Goal: Transaction & Acquisition: Purchase product/service

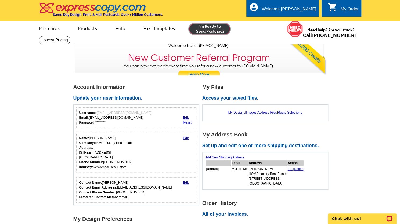
click at [196, 32] on link at bounding box center [209, 29] width 41 height 11
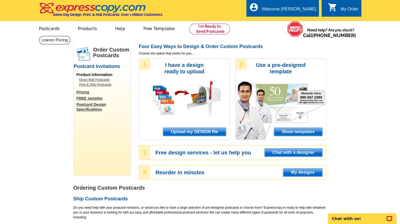
click at [211, 134] on span "Upload my DESIGN file" at bounding box center [194, 132] width 63 height 8
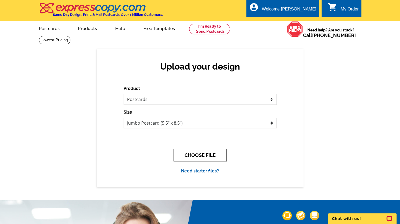
click at [202, 157] on button "CHOOSE FILE" at bounding box center [200, 155] width 53 height 13
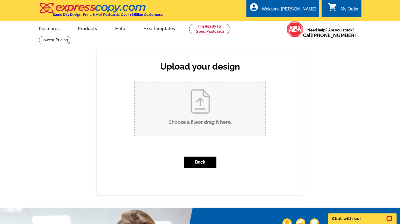
click at [201, 112] on input "Choose a file or drag it here ." at bounding box center [200, 108] width 131 height 54
type input "C:\fakepath\3560 Ridgewood JL Mailer.pdf"
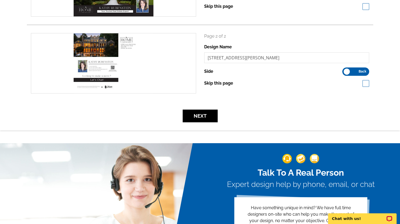
scroll to position [134, 0]
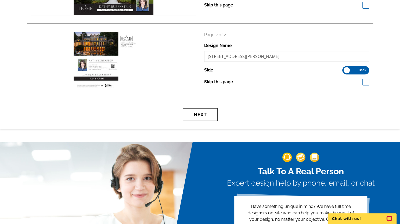
click at [197, 116] on button "Next" at bounding box center [200, 114] width 35 height 13
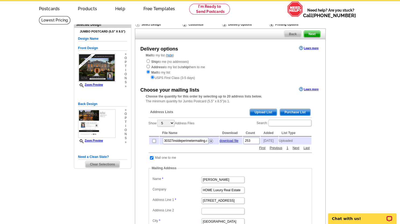
scroll to position [22, 0]
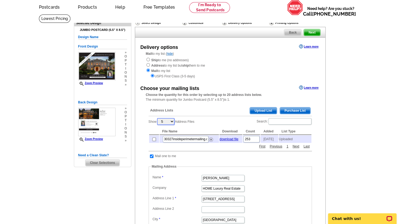
click at [172, 122] on select "5 10 25 50 100" at bounding box center [165, 121] width 17 height 7
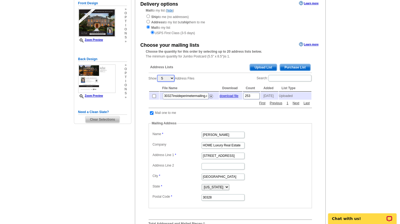
scroll to position [64, 0]
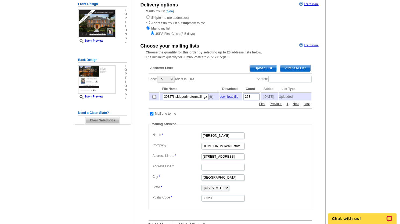
click at [286, 69] on span "Purchase List" at bounding box center [295, 68] width 30 height 6
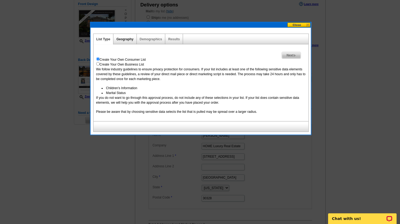
click at [126, 40] on link "Geography" at bounding box center [124, 39] width 17 height 4
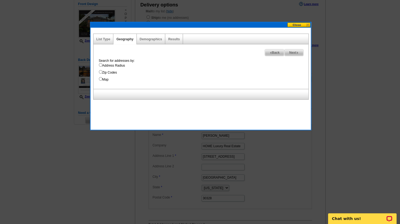
click at [100, 64] on input "Address Radius" at bounding box center [100, 64] width 3 height 3
radio input "true"
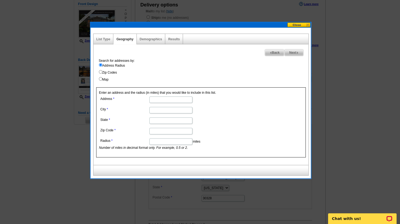
click at [154, 101] on input "Address" at bounding box center [170, 100] width 43 height 6
click at [162, 99] on input "3560 RIdgewood Road" at bounding box center [170, 100] width 43 height 6
type input "3560 Ridgewood Road"
click at [161, 108] on input "City" at bounding box center [170, 110] width 43 height 6
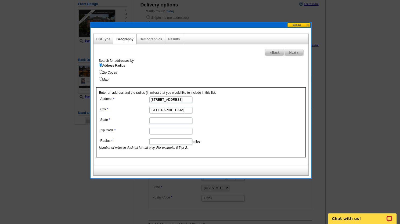
type input "Atlanta"
click at [157, 121] on input "State" at bounding box center [170, 120] width 43 height 6
type input "GA"
click at [156, 131] on input "Zip Code" at bounding box center [170, 131] width 43 height 6
type input "30327"
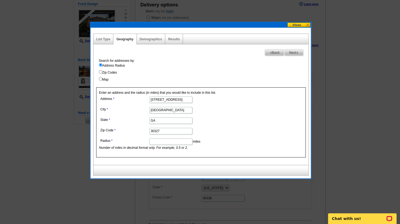
click at [157, 143] on input "Radius" at bounding box center [170, 141] width 43 height 6
type input "2"
click at [100, 71] on input "Zip Codes" at bounding box center [100, 71] width 3 height 3
radio input "true"
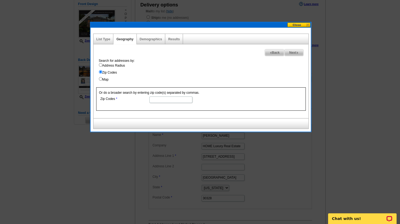
click at [175, 101] on input "Zip Codes" at bounding box center [170, 100] width 43 height 6
type input "30327, 30305"
click at [293, 52] on span "Next" at bounding box center [294, 52] width 19 height 6
select select
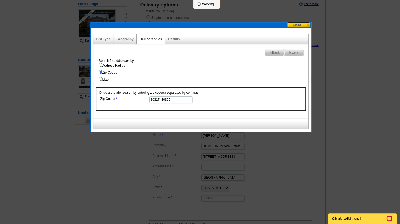
select select
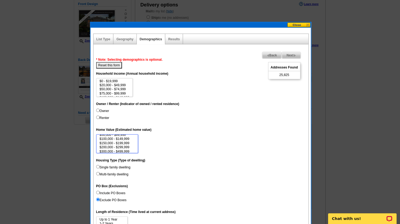
scroll to position [25, 0]
select select "3000000"
click at [115, 149] on option "$3,000,000+" at bounding box center [117, 150] width 36 height 4
click at [99, 109] on input "Owner" at bounding box center [97, 110] width 3 height 3
radio input "true"
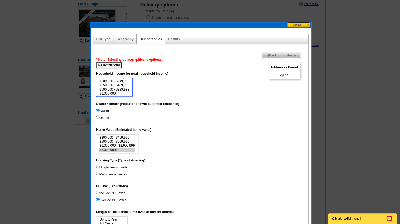
select select "1000000"
click at [109, 93] on option "$1,000,000+" at bounding box center [114, 94] width 31 height 4
click at [98, 165] on input "Single family dwelling" at bounding box center [97, 166] width 3 height 3
radio input "true"
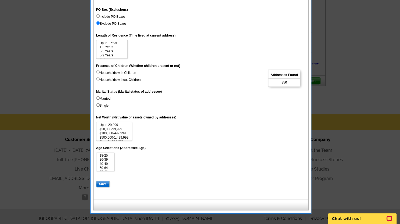
scroll to position [245, 0]
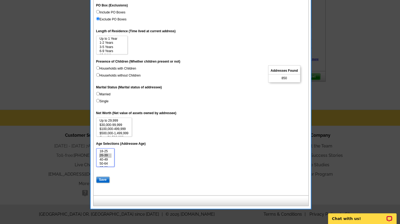
click at [108, 155] on option "26-39" at bounding box center [105, 156] width 13 height 4
click at [108, 159] on option "40-49" at bounding box center [105, 160] width 13 height 4
click at [108, 165] on option "50-64" at bounding box center [105, 164] width 13 height 4
select select "26-39"
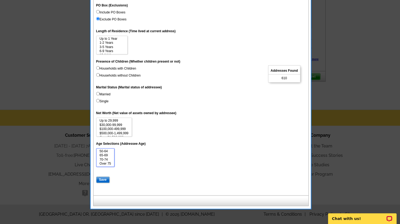
click at [105, 155] on option "65-69" at bounding box center [105, 156] width 13 height 4
select select "1500000"
click at [122, 134] on option "Over $1,500,000" at bounding box center [114, 133] width 30 height 4
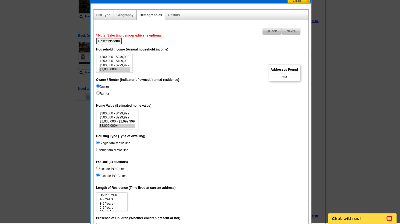
scroll to position [90, 0]
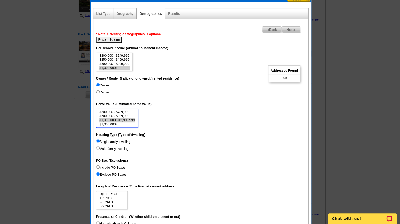
select select "1000000-2999999"
click at [126, 120] on option "$1,000,000 - $2,999,999" at bounding box center [117, 120] width 36 height 4
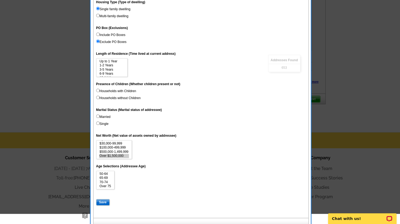
scroll to position [245, 0]
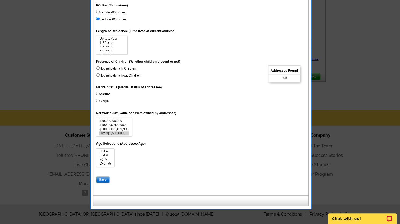
click at [102, 181] on input "Save" at bounding box center [102, 180] width 13 height 6
select select
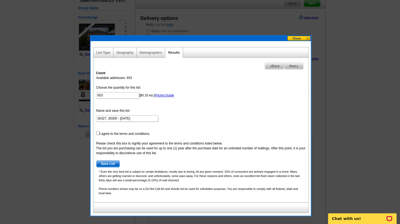
scroll to position [51, 0]
click at [98, 132] on input "checkbox" at bounding box center [97, 132] width 3 height 3
checkbox input "true"
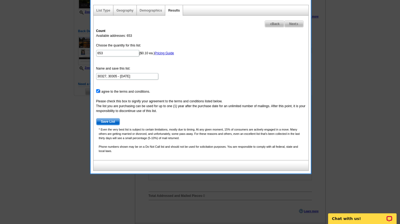
scroll to position [93, 0]
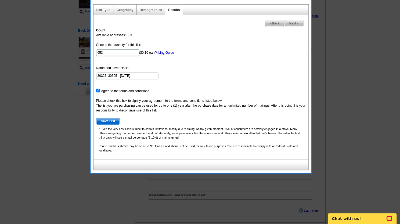
click at [108, 120] on span "Save List" at bounding box center [108, 121] width 23 height 6
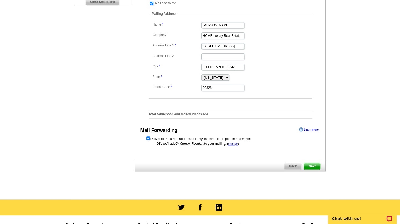
scroll to position [183, 0]
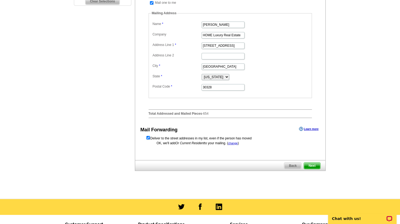
click at [312, 168] on span "Next" at bounding box center [312, 166] width 16 height 6
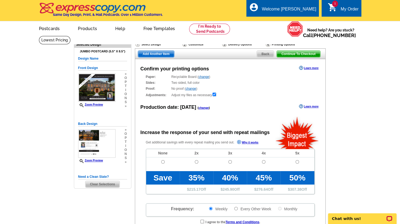
radio input "false"
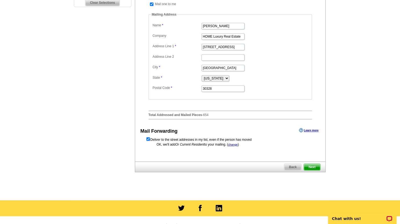
scroll to position [182, 0]
click at [316, 170] on span "Next" at bounding box center [312, 167] width 16 height 6
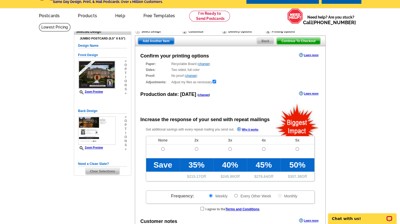
radio input "false"
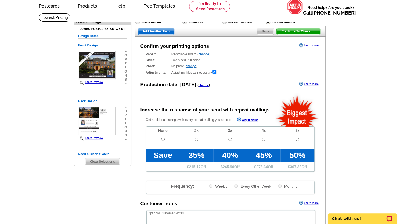
scroll to position [22, 0]
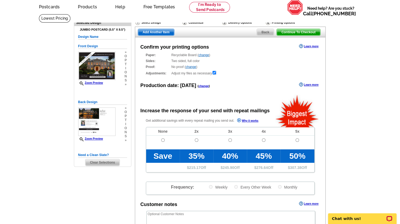
click at [314, 31] on span "Continue To Checkout" at bounding box center [298, 32] width 43 height 6
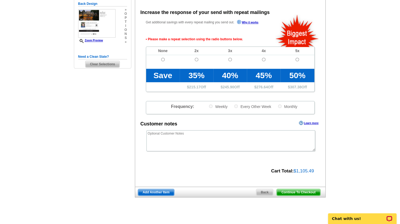
scroll to position [120, 0]
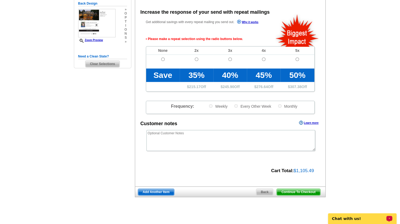
click at [340, 219] on p "Chat with us!" at bounding box center [358, 219] width 53 height 4
click at [280, 191] on span "Continue To Checkout" at bounding box center [298, 192] width 43 height 6
click at [286, 191] on span "Continue To Checkout" at bounding box center [298, 192] width 43 height 6
click at [265, 223] on div "Need Help? call [PHONE_NUMBER], chat with support, or have our designers make s…" at bounding box center [200, 70] width 258 height 310
click at [290, 191] on span "Continue To Checkout" at bounding box center [298, 192] width 43 height 6
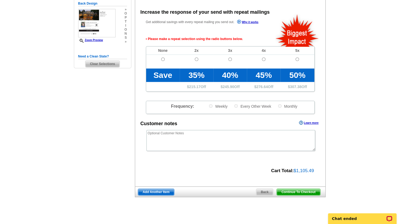
click at [303, 191] on span "Continue To Checkout" at bounding box center [298, 192] width 43 height 6
click at [265, 191] on span "Back" at bounding box center [265, 192] width 17 height 6
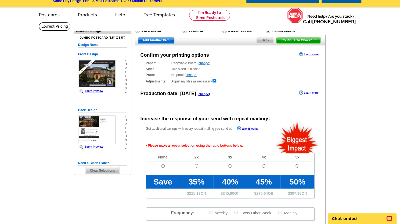
scroll to position [0, 0]
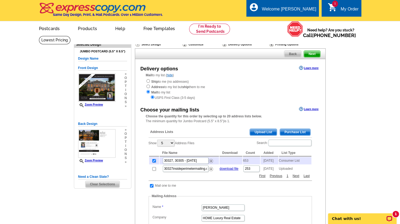
click at [308, 54] on span "Next" at bounding box center [312, 54] width 16 height 6
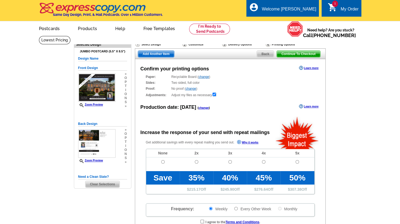
scroll to position [10, 0]
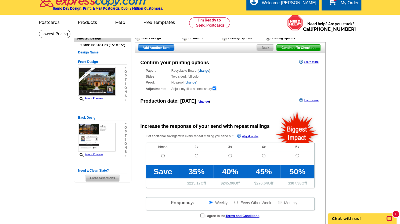
radio input "false"
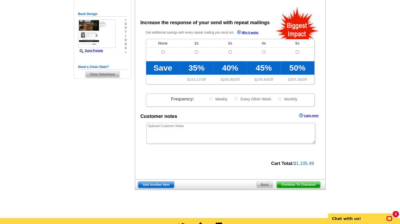
scroll to position [110, 0]
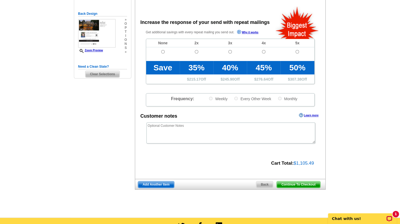
click at [313, 186] on span "Continue To Checkout" at bounding box center [298, 184] width 43 height 6
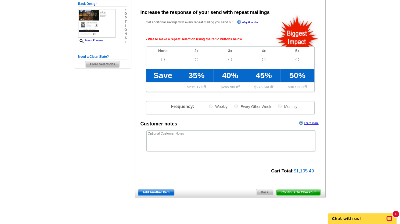
scroll to position [120, 0]
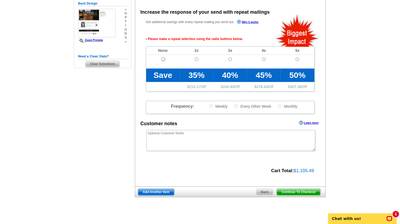
click at [161, 59] on input "radio" at bounding box center [162, 59] width 3 height 3
radio input "true"
click at [314, 194] on span "Continue To Checkout" at bounding box center [298, 192] width 43 height 6
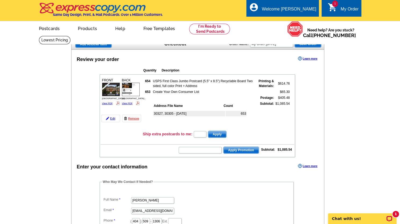
click at [206, 90] on td "Create Your Own Consumer List" at bounding box center [203, 91] width 101 height 5
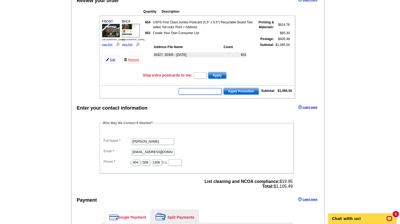
click at [202, 91] on input "text" at bounding box center [200, 91] width 43 height 6
type input "CC2230"
click at [241, 92] on span "Apply Promotion" at bounding box center [241, 91] width 35 height 6
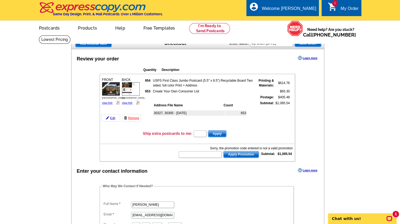
scroll to position [2, 0]
